Goal: Find specific page/section: Find specific page/section

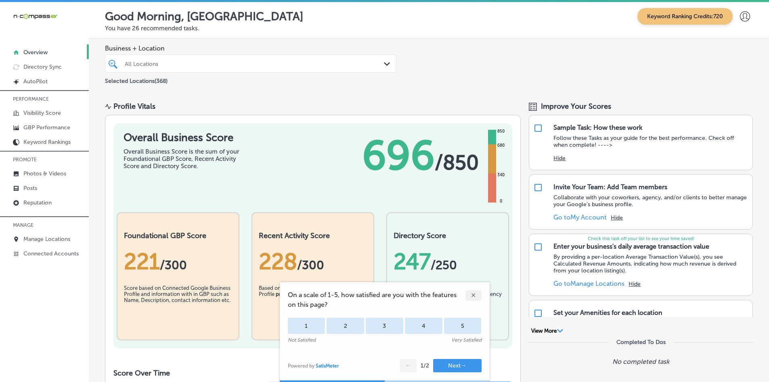
click at [472, 294] on div "✕" at bounding box center [473, 295] width 16 height 10
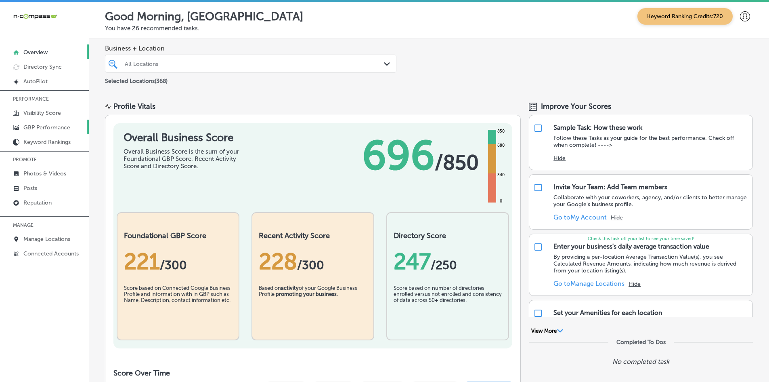
click at [55, 131] on p "GBP Performance" at bounding box center [46, 127] width 47 height 7
